Goal: Find specific page/section: Find specific page/section

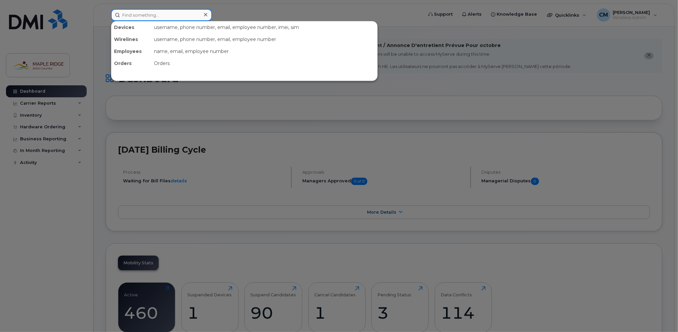
click at [167, 17] on input at bounding box center [161, 15] width 101 height 12
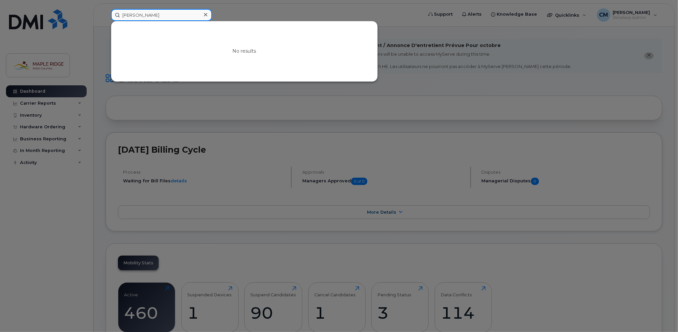
type input "[PERSON_NAME]"
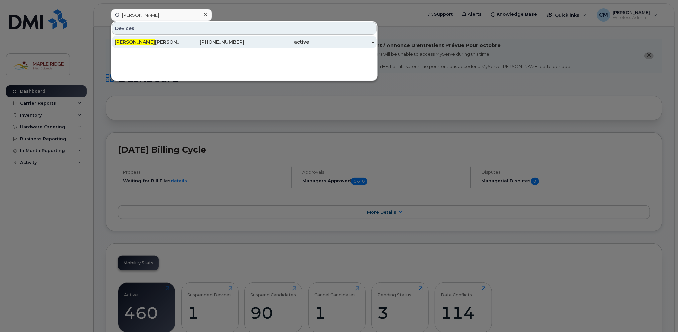
click at [155, 45] on div "[PERSON_NAME]" at bounding box center [147, 42] width 65 height 12
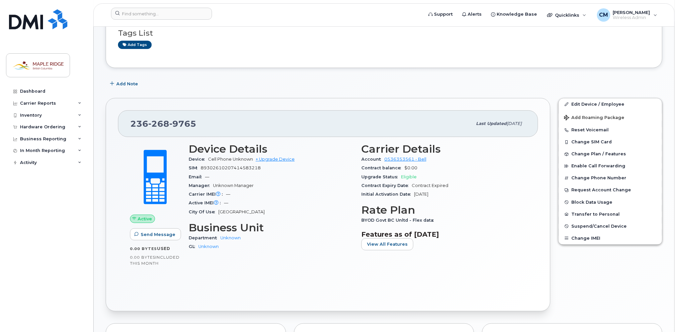
scroll to position [133, 0]
